Goal: Task Accomplishment & Management: Manage account settings

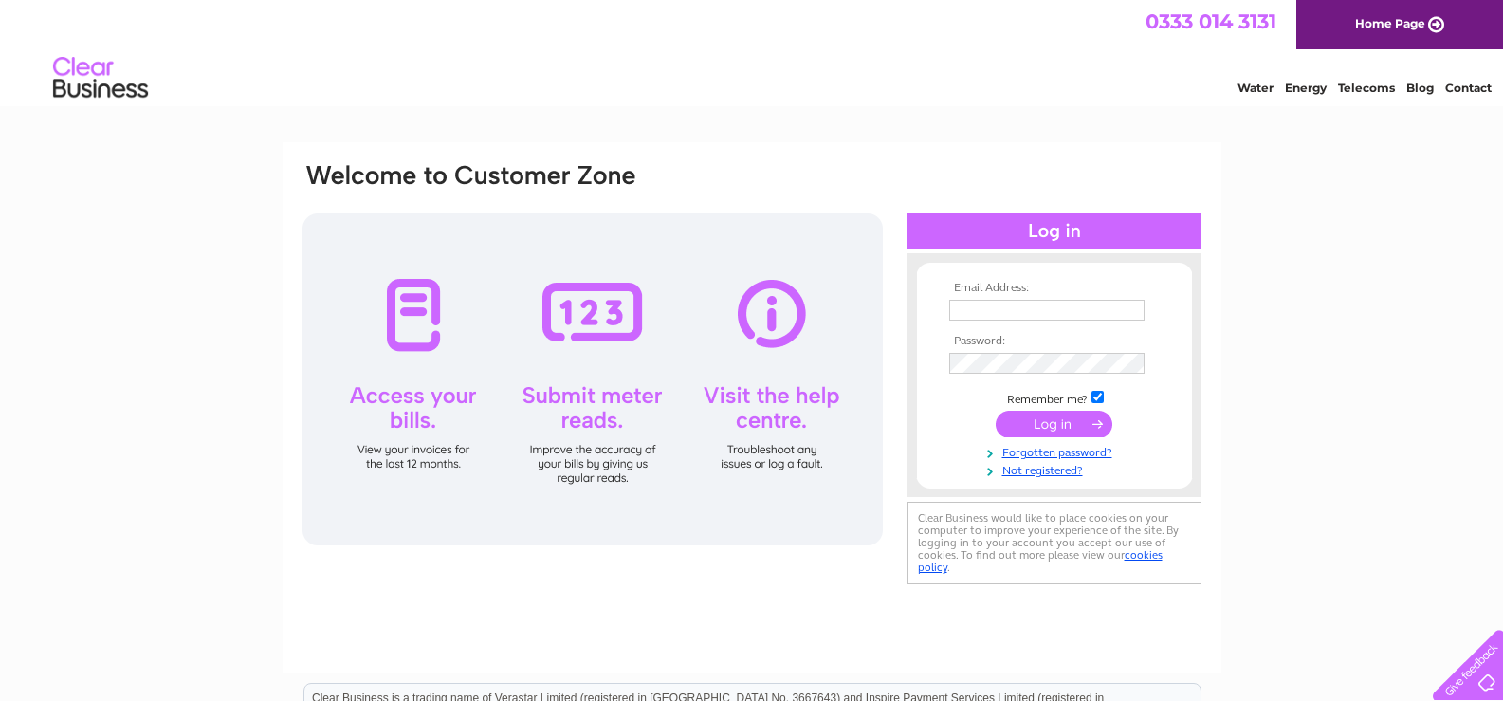
type input "bare.pharmacy@aah-n3.co.uk"
click at [1047, 421] on input "submit" at bounding box center [1054, 424] width 117 height 27
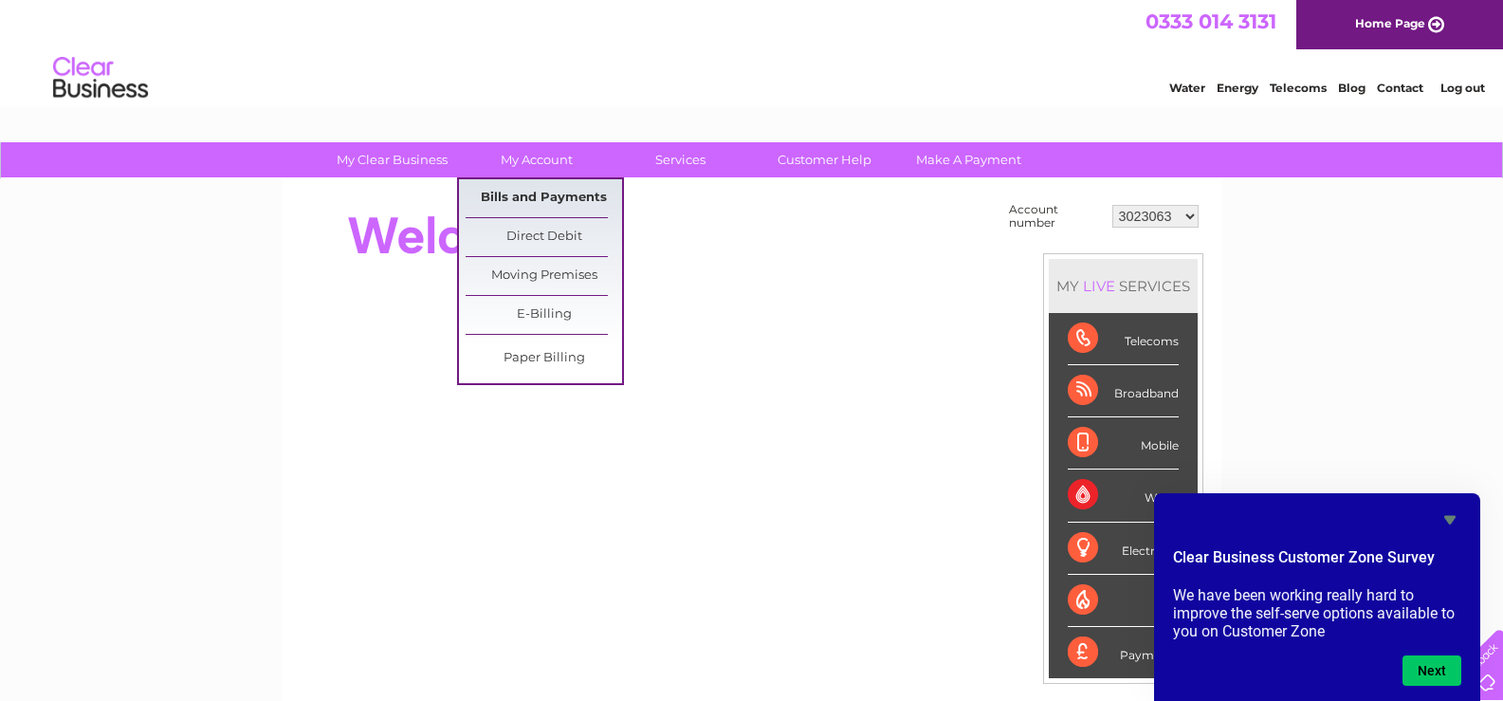
click at [543, 197] on link "Bills and Payments" at bounding box center [544, 198] width 157 height 38
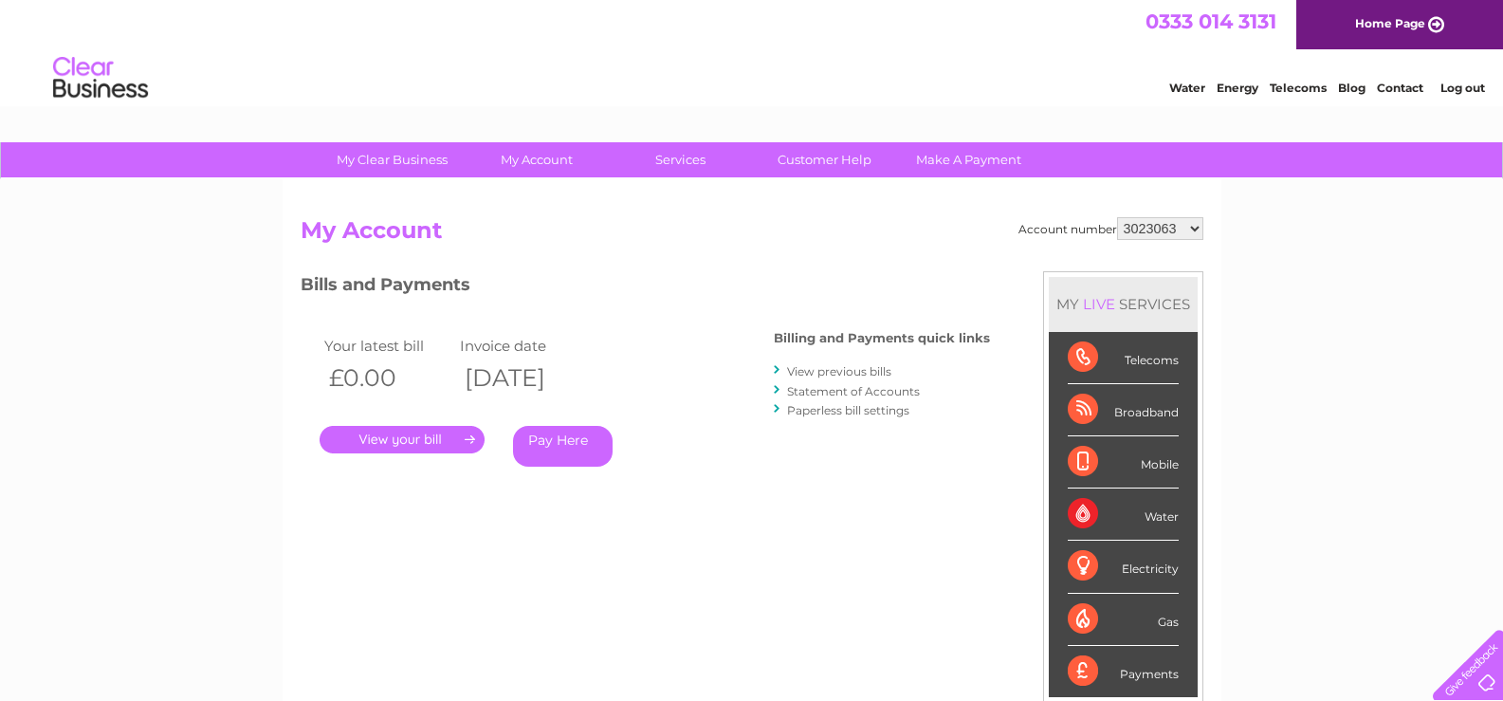
click at [1156, 226] on select "3023063 30310182" at bounding box center [1160, 228] width 86 height 23
select select "30310182"
click at [1117, 217] on select "3023063 30310182" at bounding box center [1160, 228] width 86 height 23
click at [816, 370] on link "View previous bills" at bounding box center [839, 371] width 104 height 14
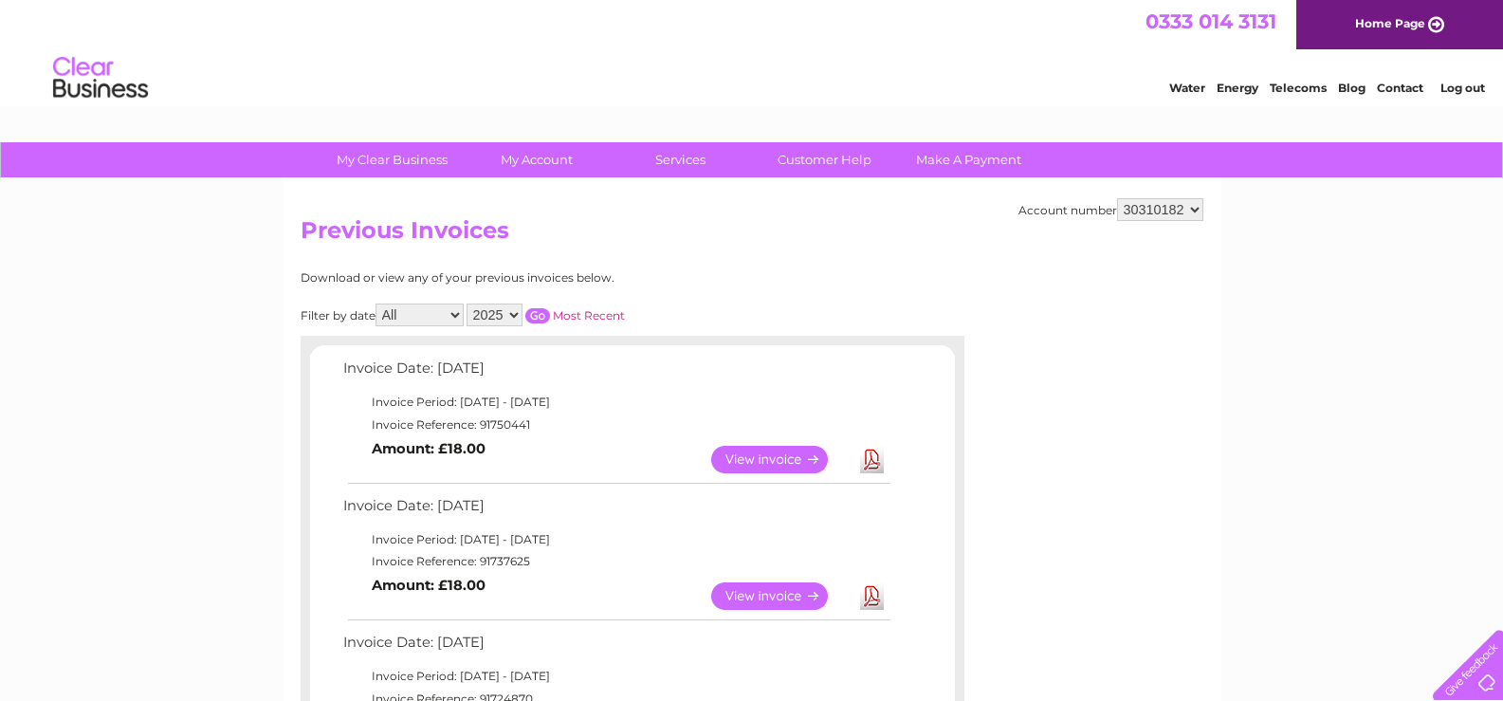
click at [758, 457] on link "View" at bounding box center [780, 460] width 139 height 28
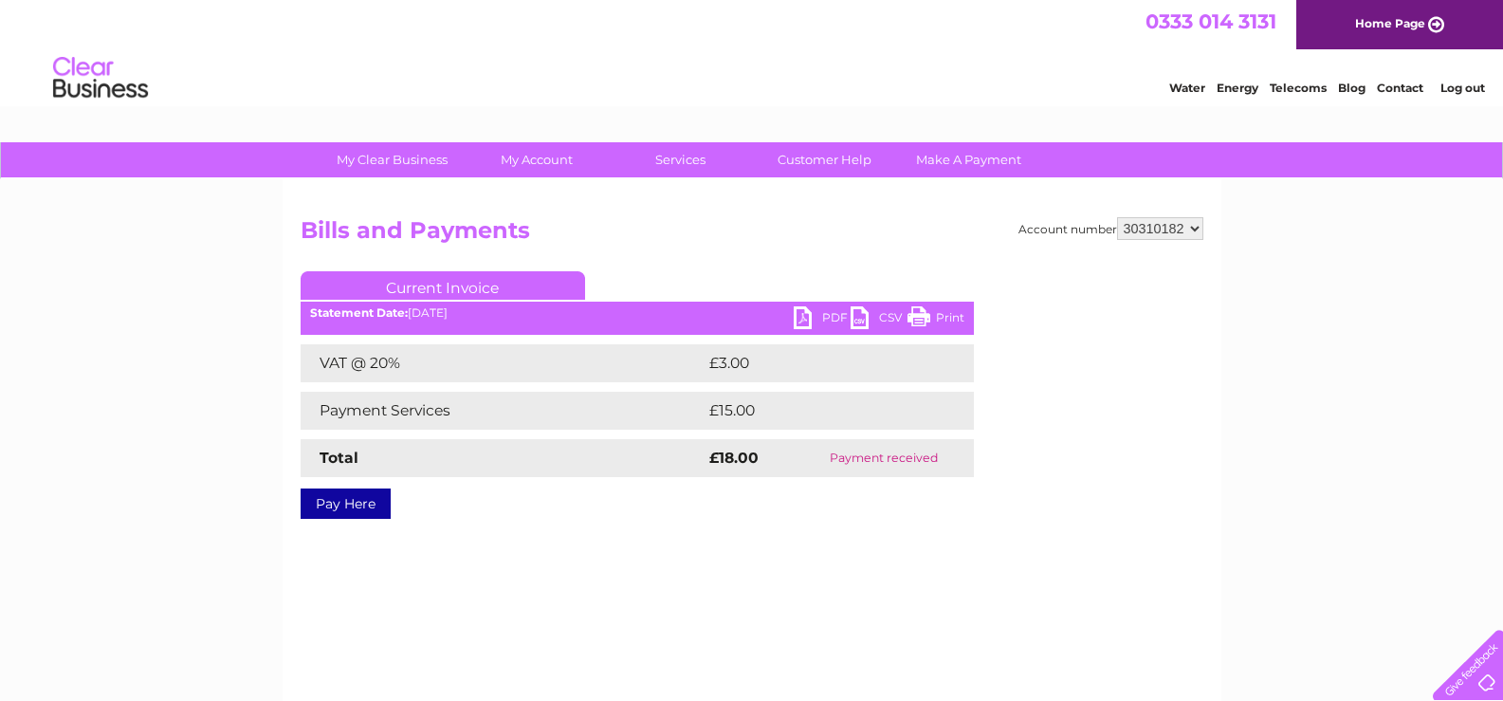
click at [938, 312] on link "Print" at bounding box center [936, 320] width 57 height 28
click at [822, 316] on link "PDF" at bounding box center [822, 320] width 57 height 28
